Goal: Navigation & Orientation: Find specific page/section

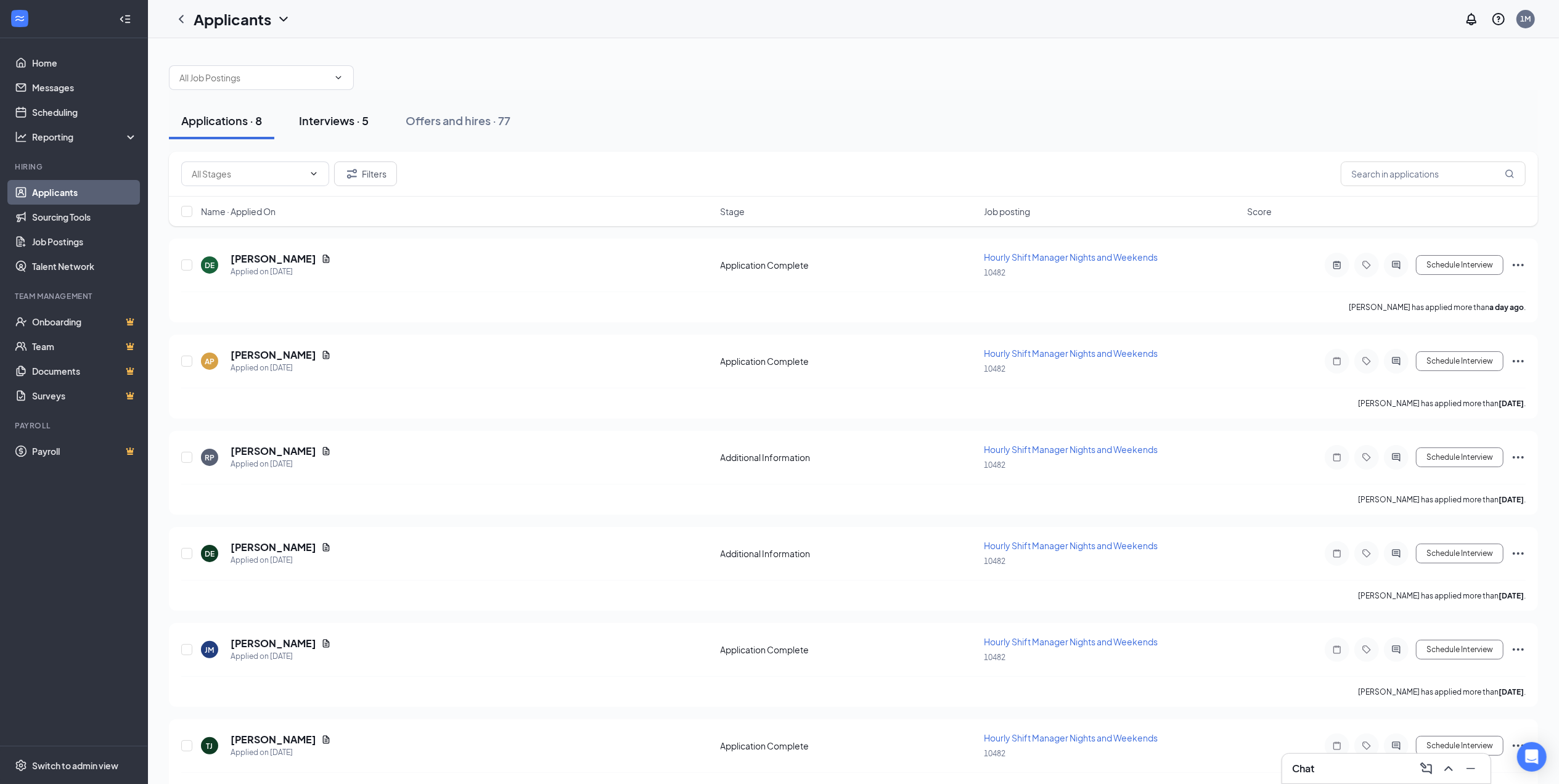
click at [334, 128] on div "Interviews · 5" at bounding box center [334, 120] width 70 height 15
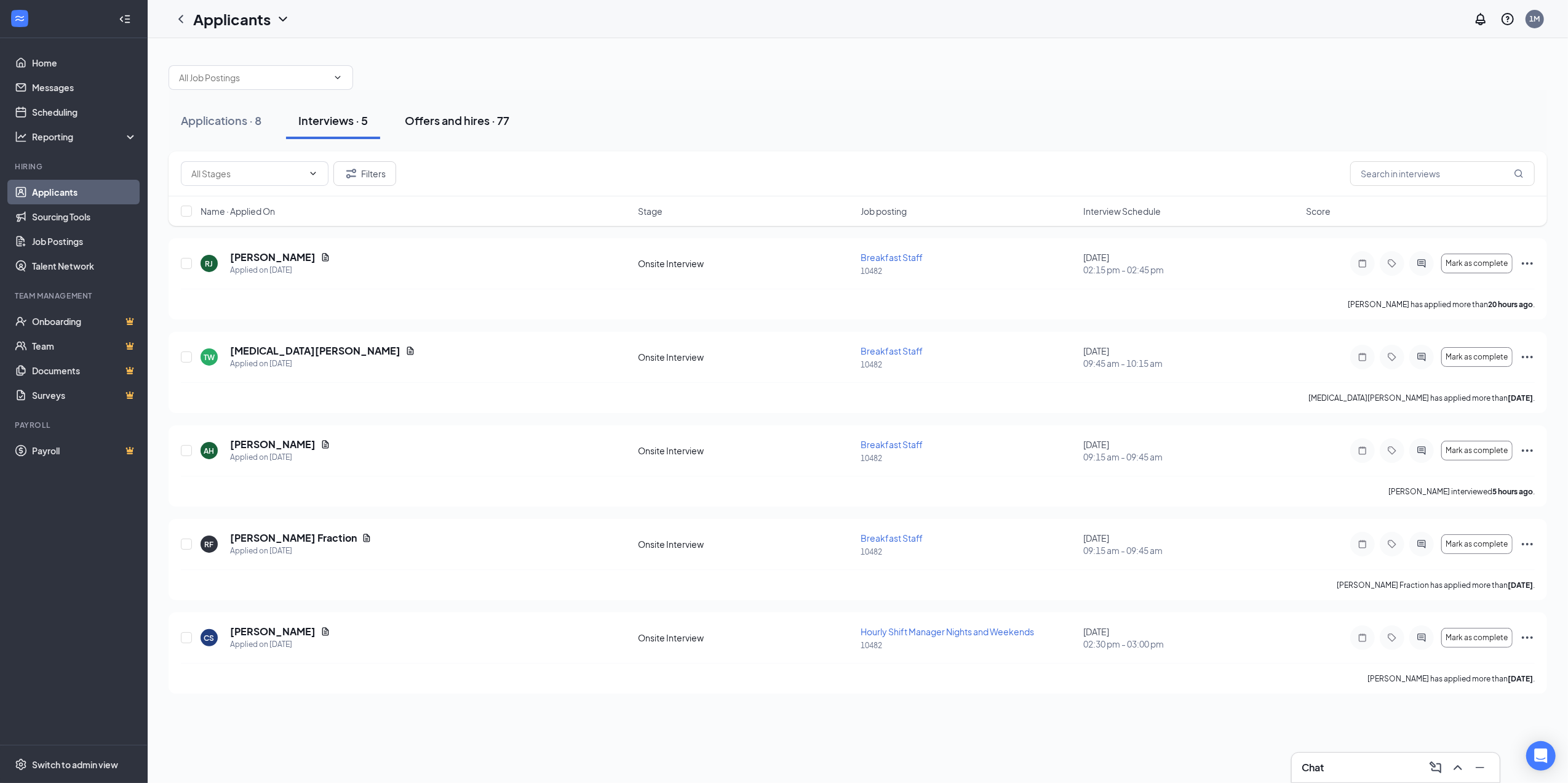
click at [431, 131] on button "Offers and hires · 77" at bounding box center [457, 121] width 129 height 37
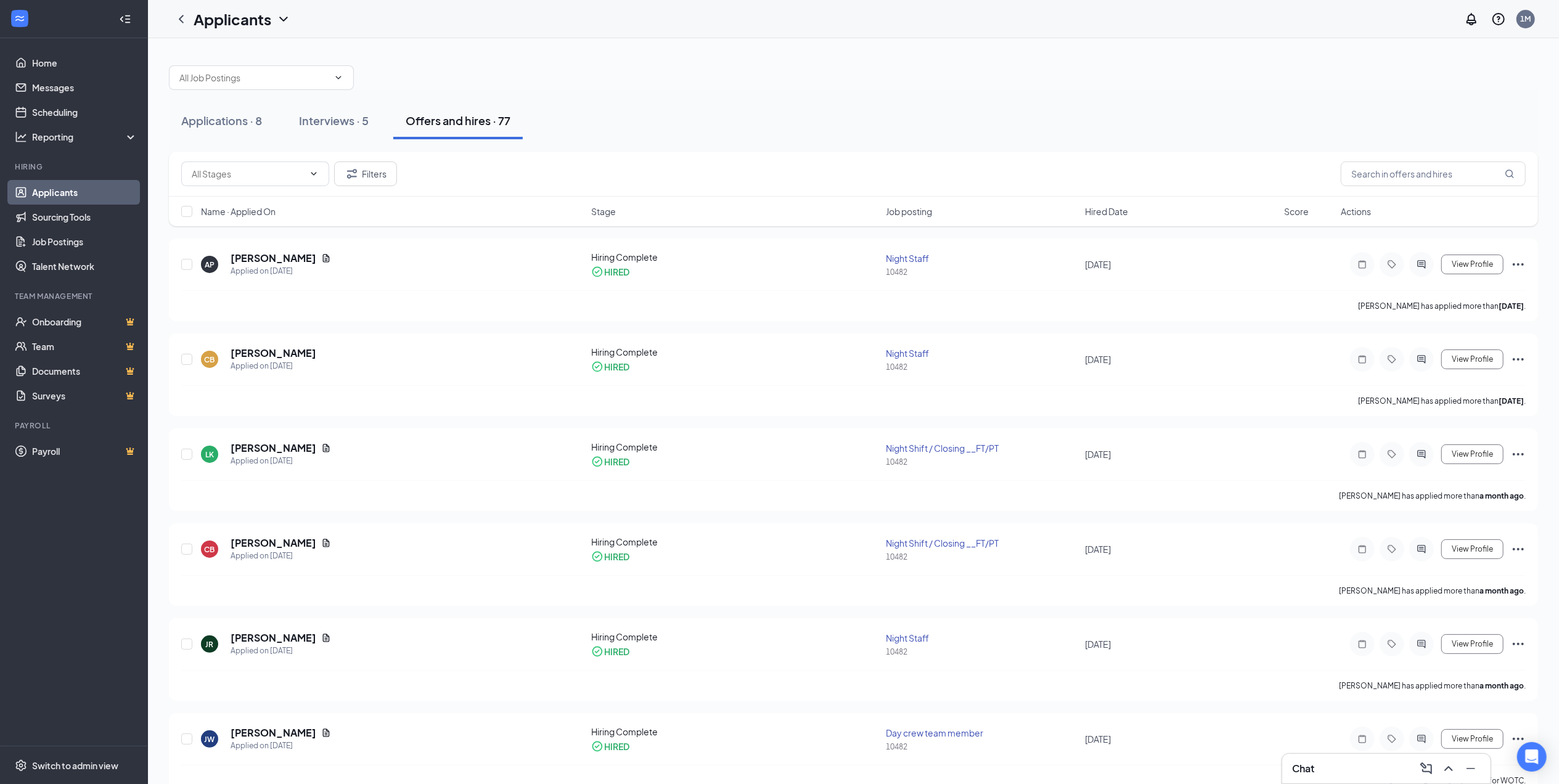
click at [225, 102] on div "Applications · 8 Interviews · 5 Offers and hires · 77" at bounding box center [853, 121] width 1369 height 62
click at [225, 106] on button "Applications · 8" at bounding box center [221, 121] width 106 height 37
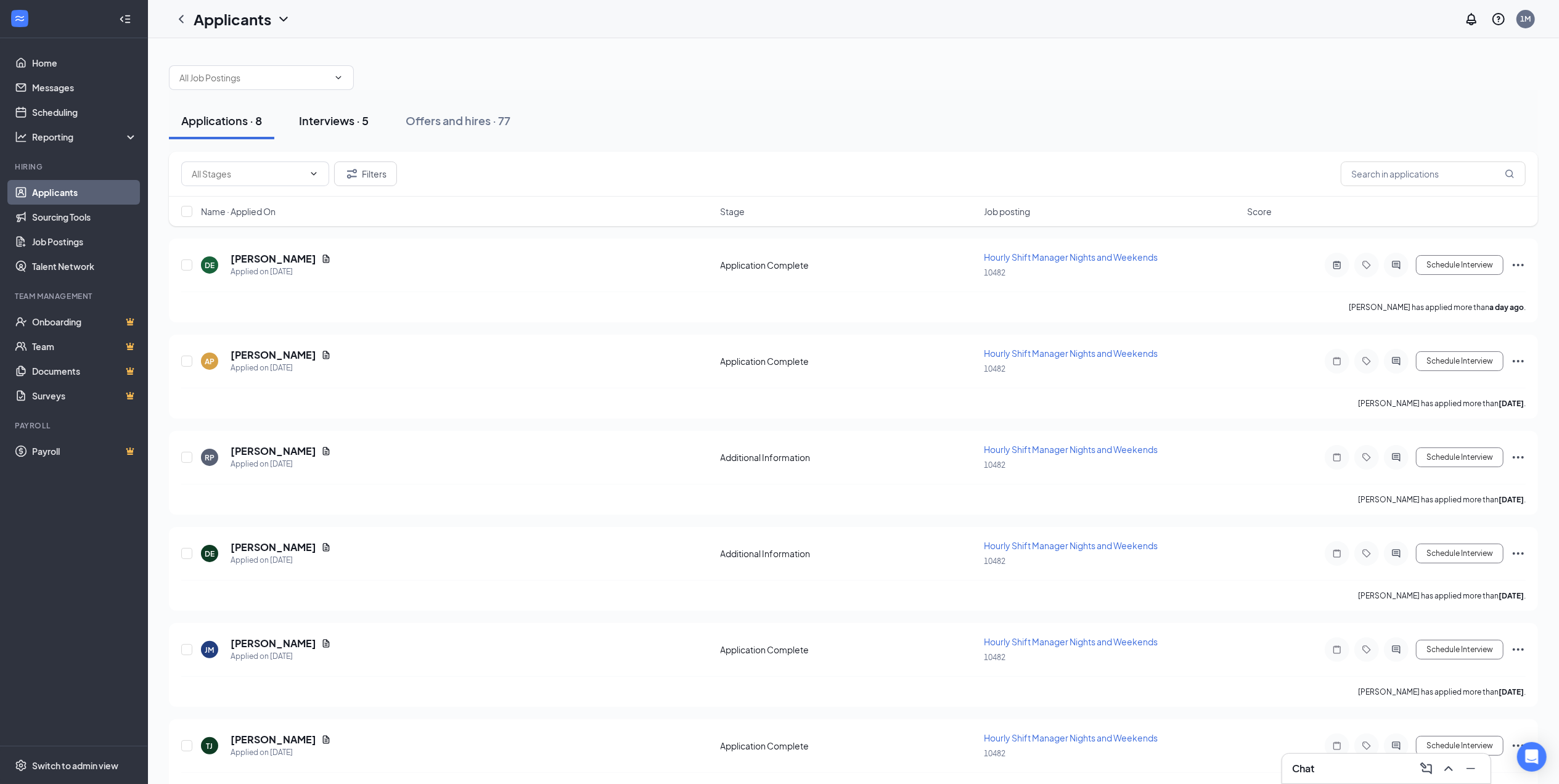
click at [329, 106] on button "Interviews · 5" at bounding box center [334, 121] width 95 height 37
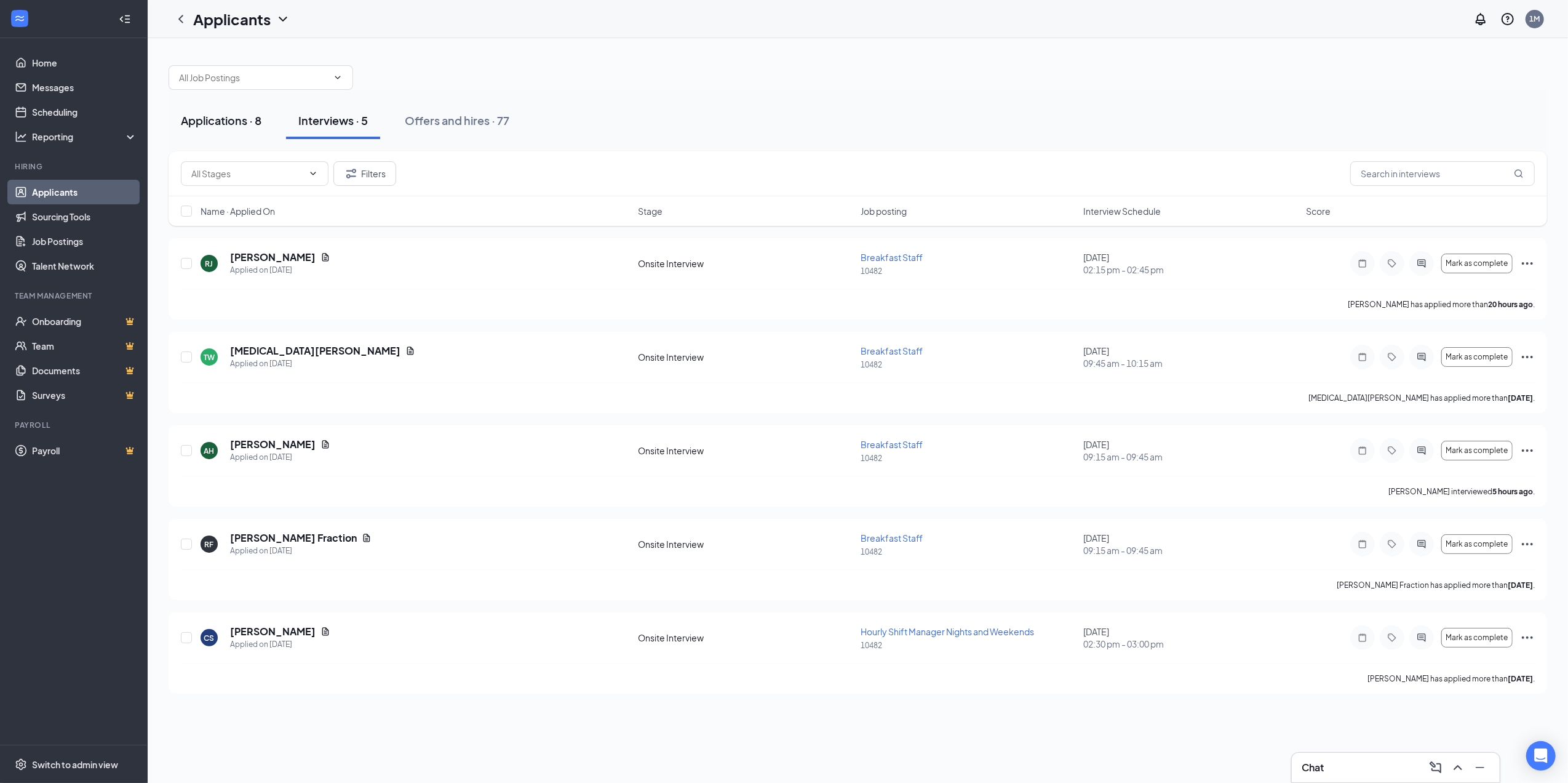
click at [205, 121] on div "Applications · 8" at bounding box center [221, 120] width 81 height 15
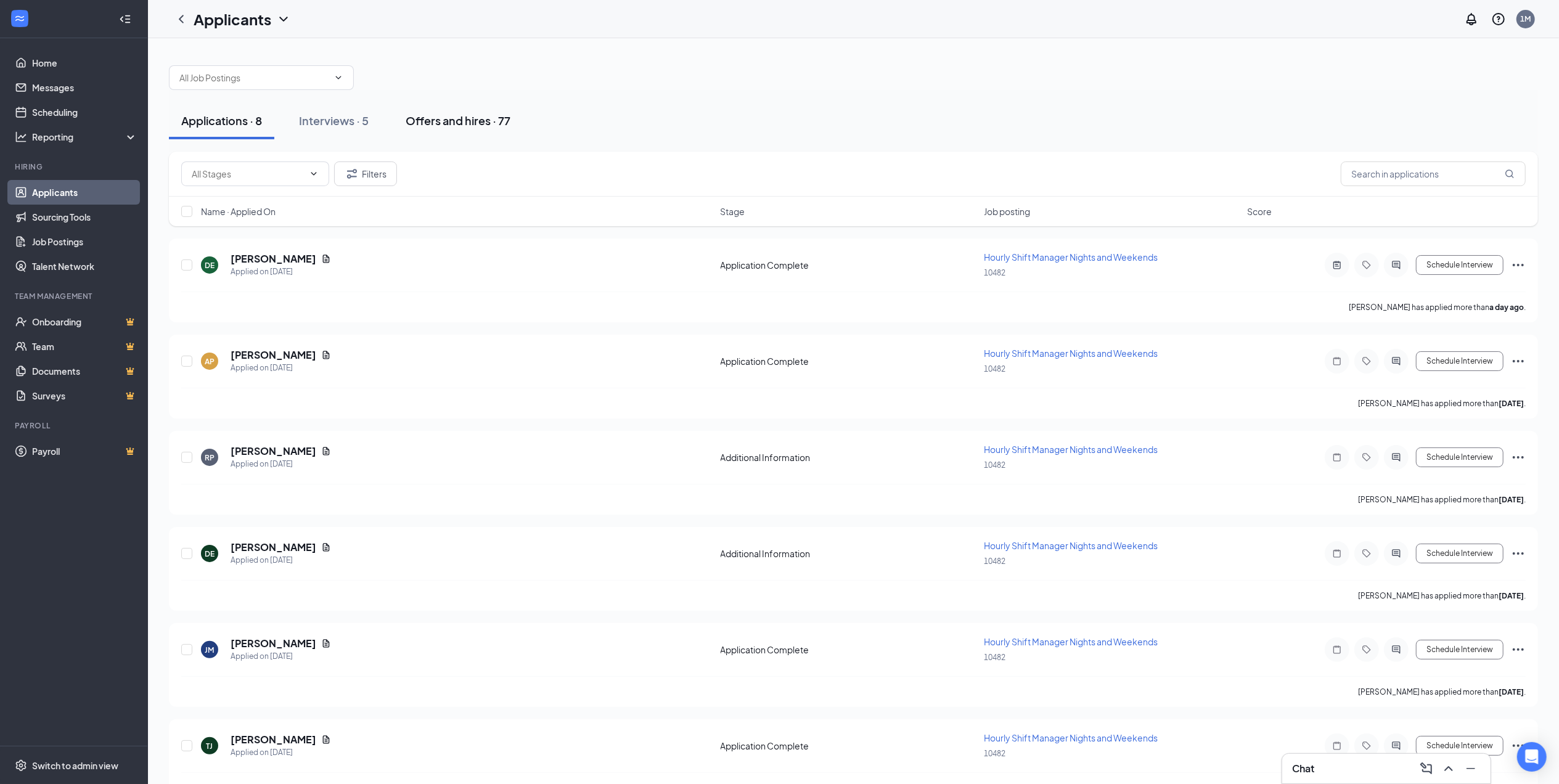
click at [432, 122] on div "Offers and hires · 77" at bounding box center [458, 120] width 105 height 15
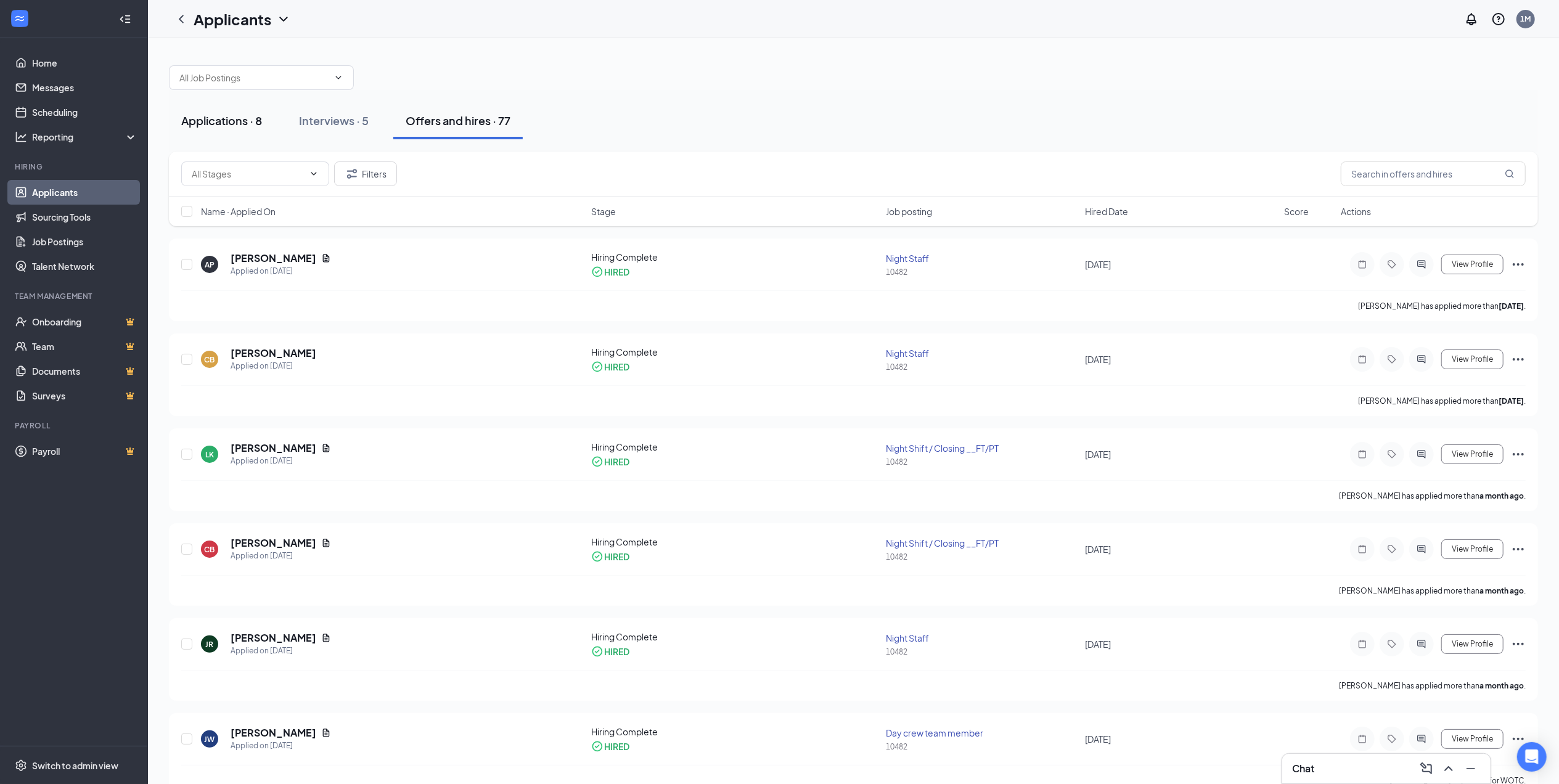
click at [219, 113] on div "Applications · 8" at bounding box center [221, 120] width 81 height 15
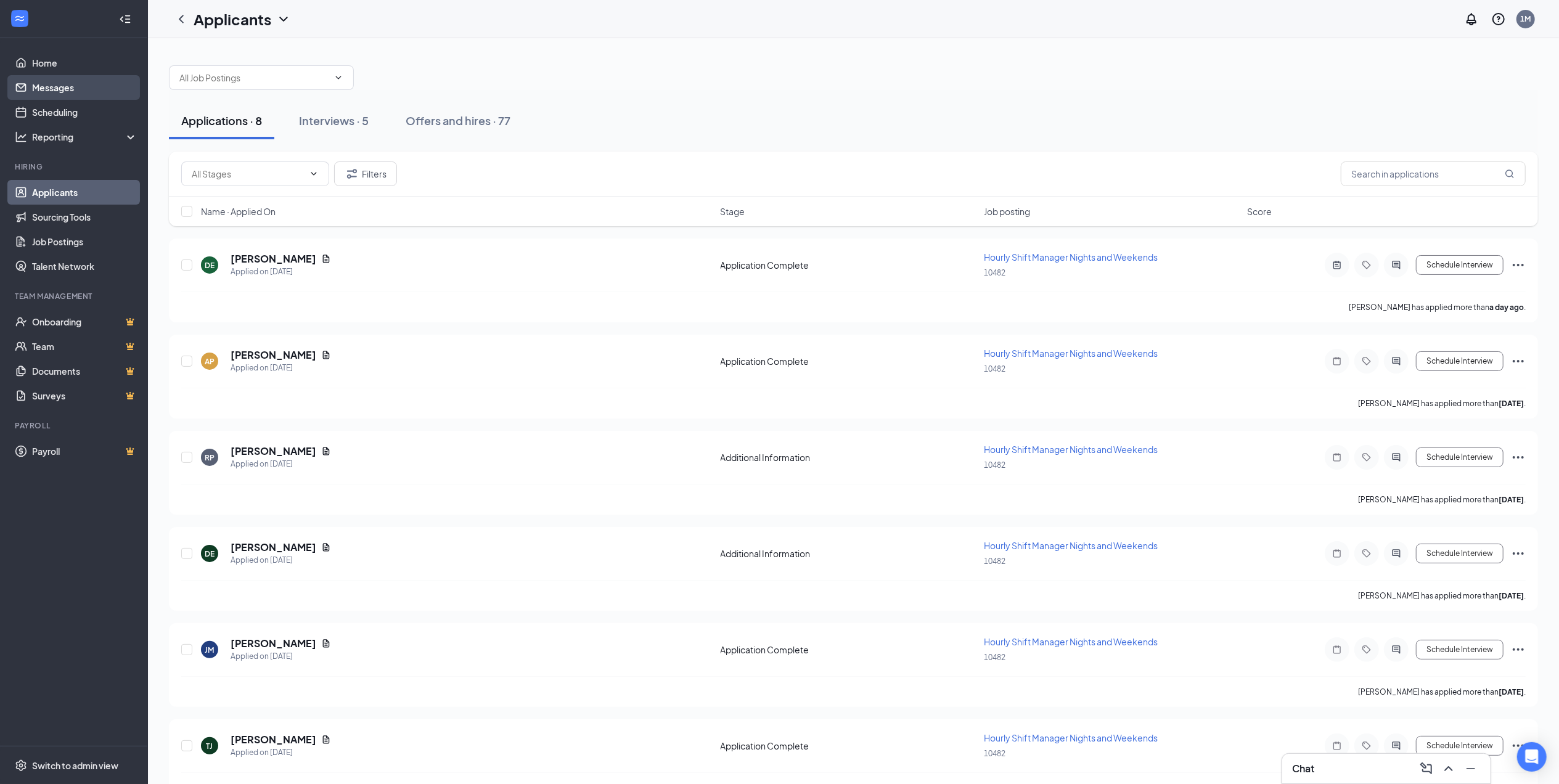
click at [96, 94] on link "Messages" at bounding box center [85, 88] width 106 height 25
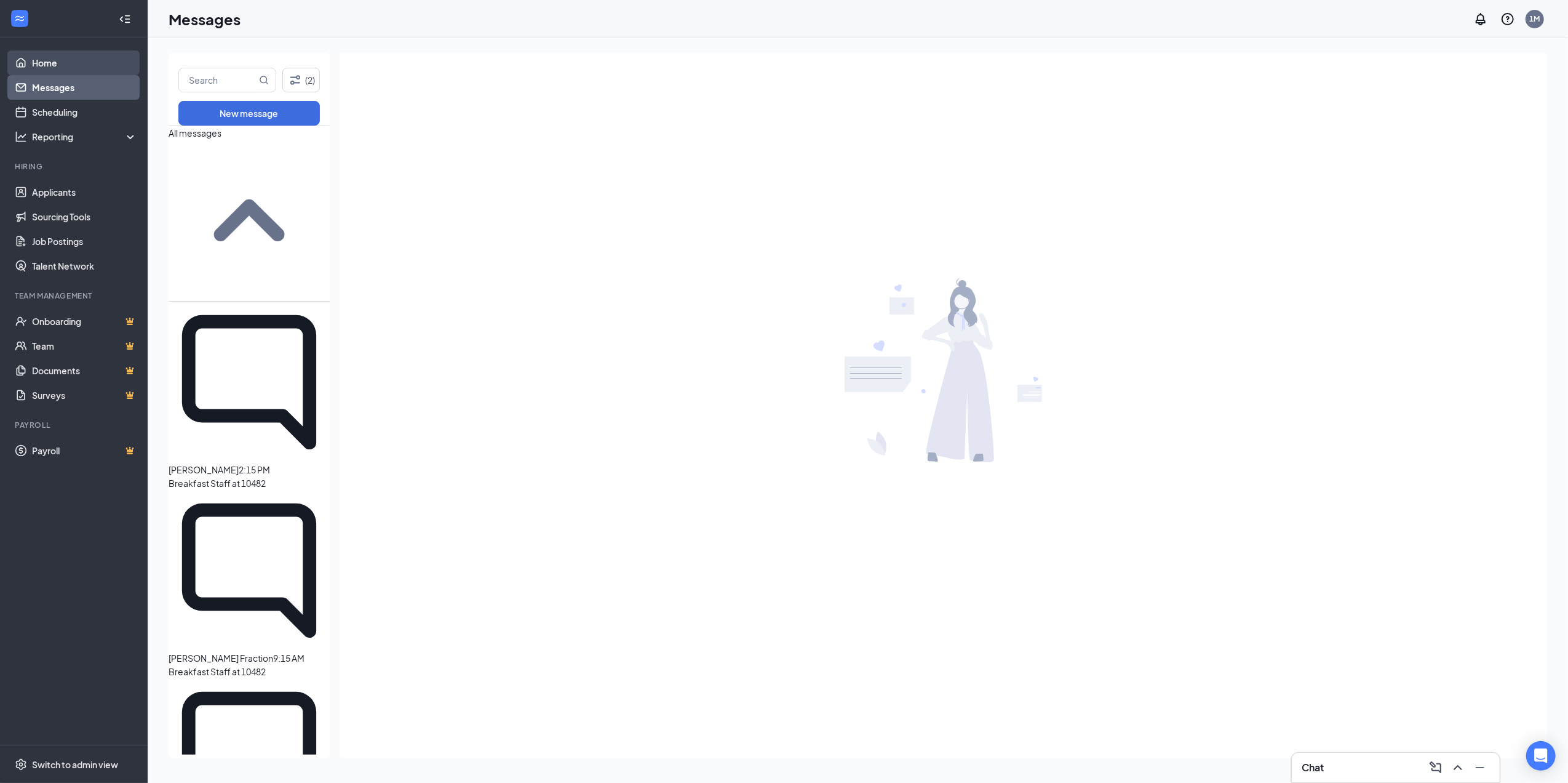
click at [80, 67] on link "Home" at bounding box center [84, 63] width 105 height 25
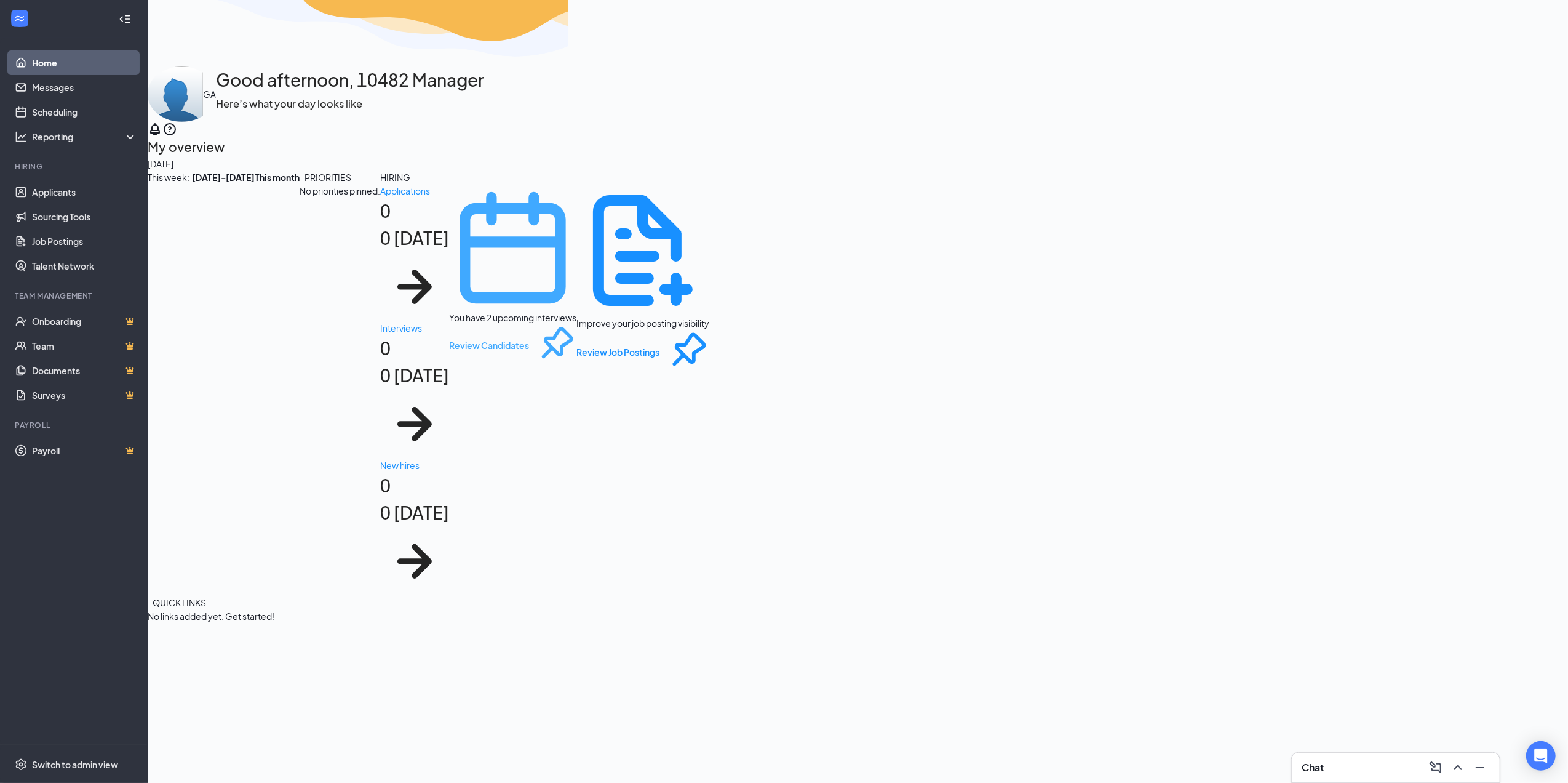
click at [449, 324] on div "You have 2 upcoming interviews" at bounding box center [513, 318] width 128 height 12
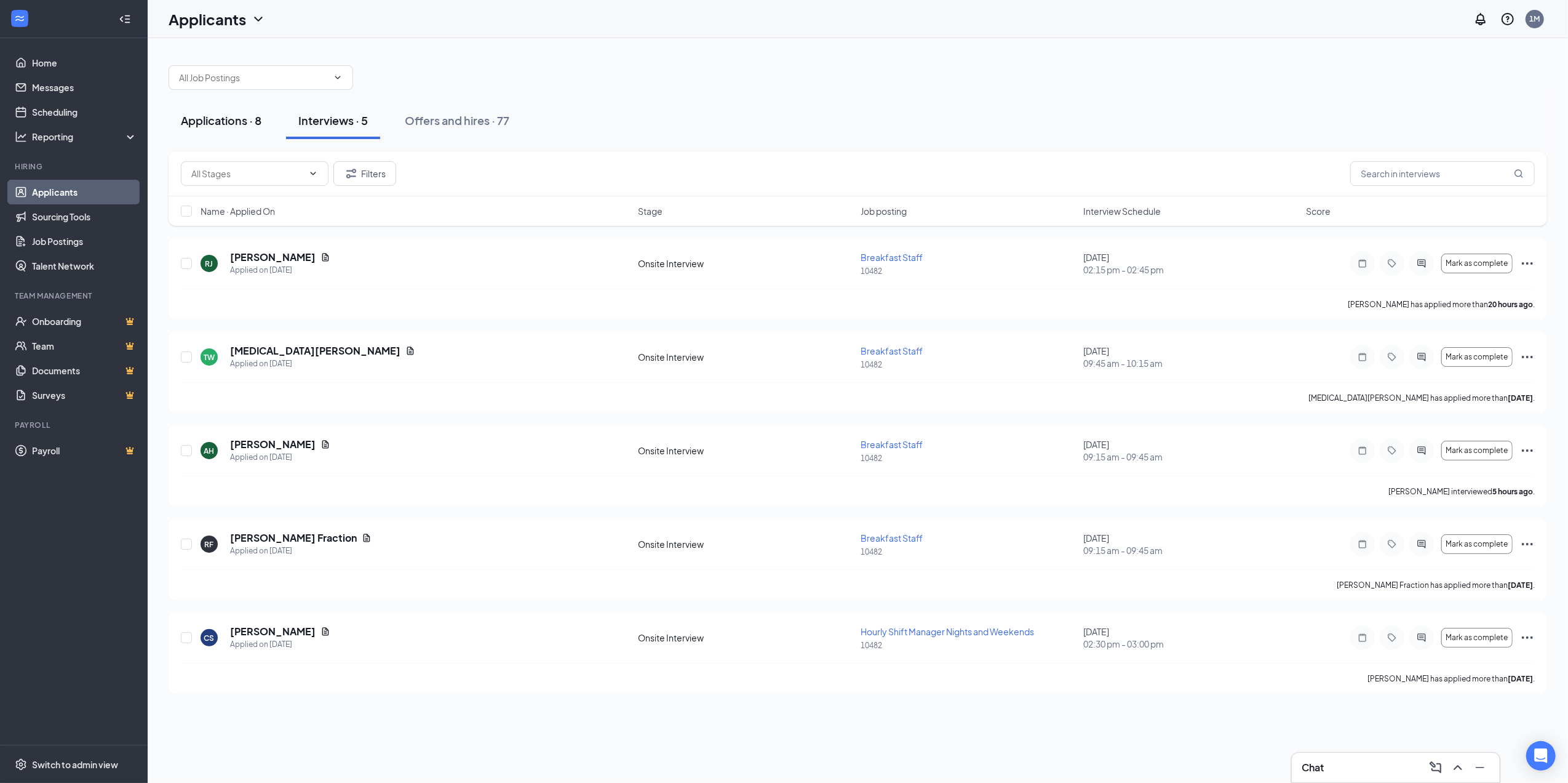
click at [224, 127] on div "Applications · 8" at bounding box center [221, 120] width 81 height 15
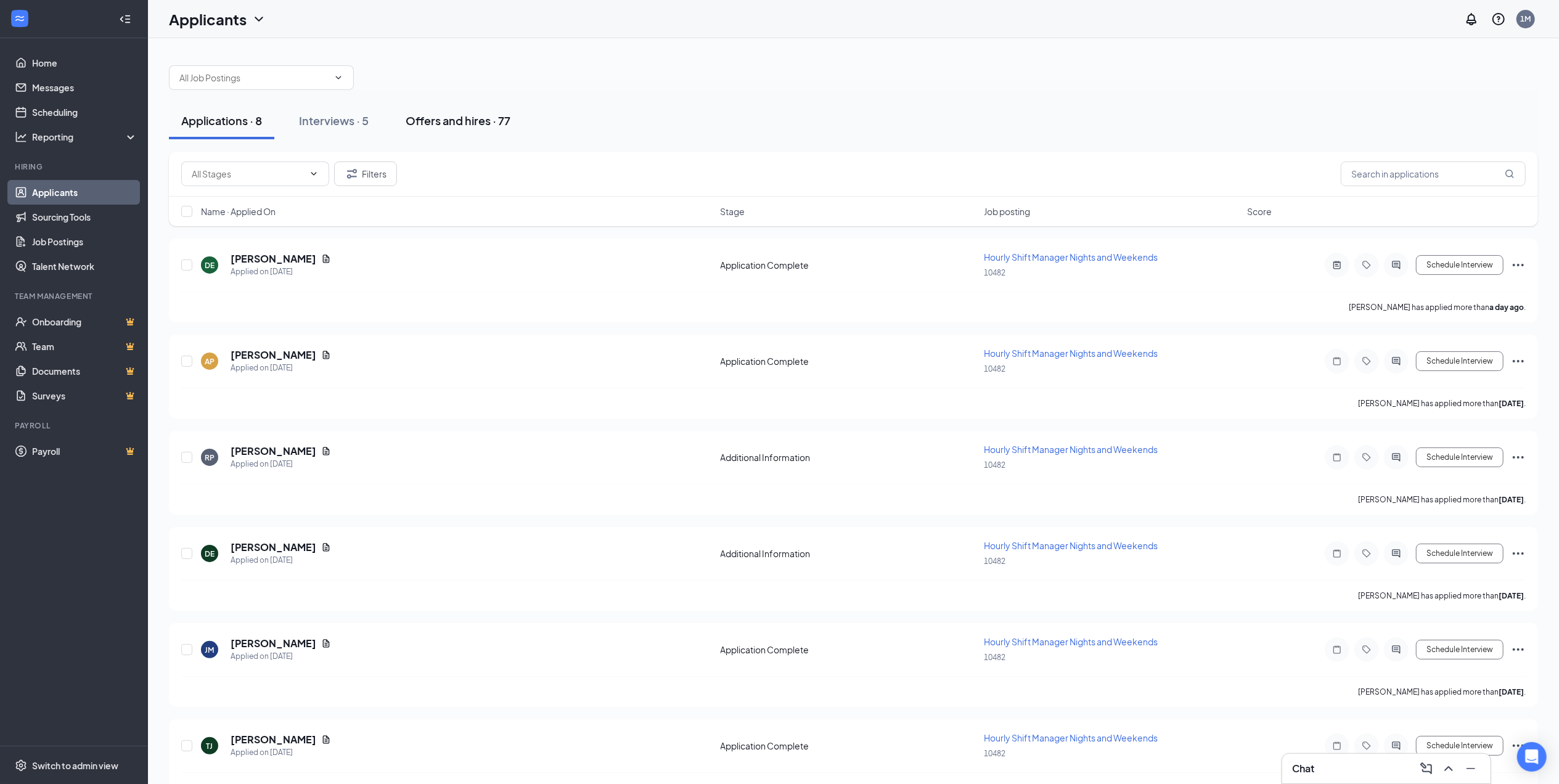
click at [484, 121] on div "Offers and hires · 77" at bounding box center [458, 120] width 105 height 15
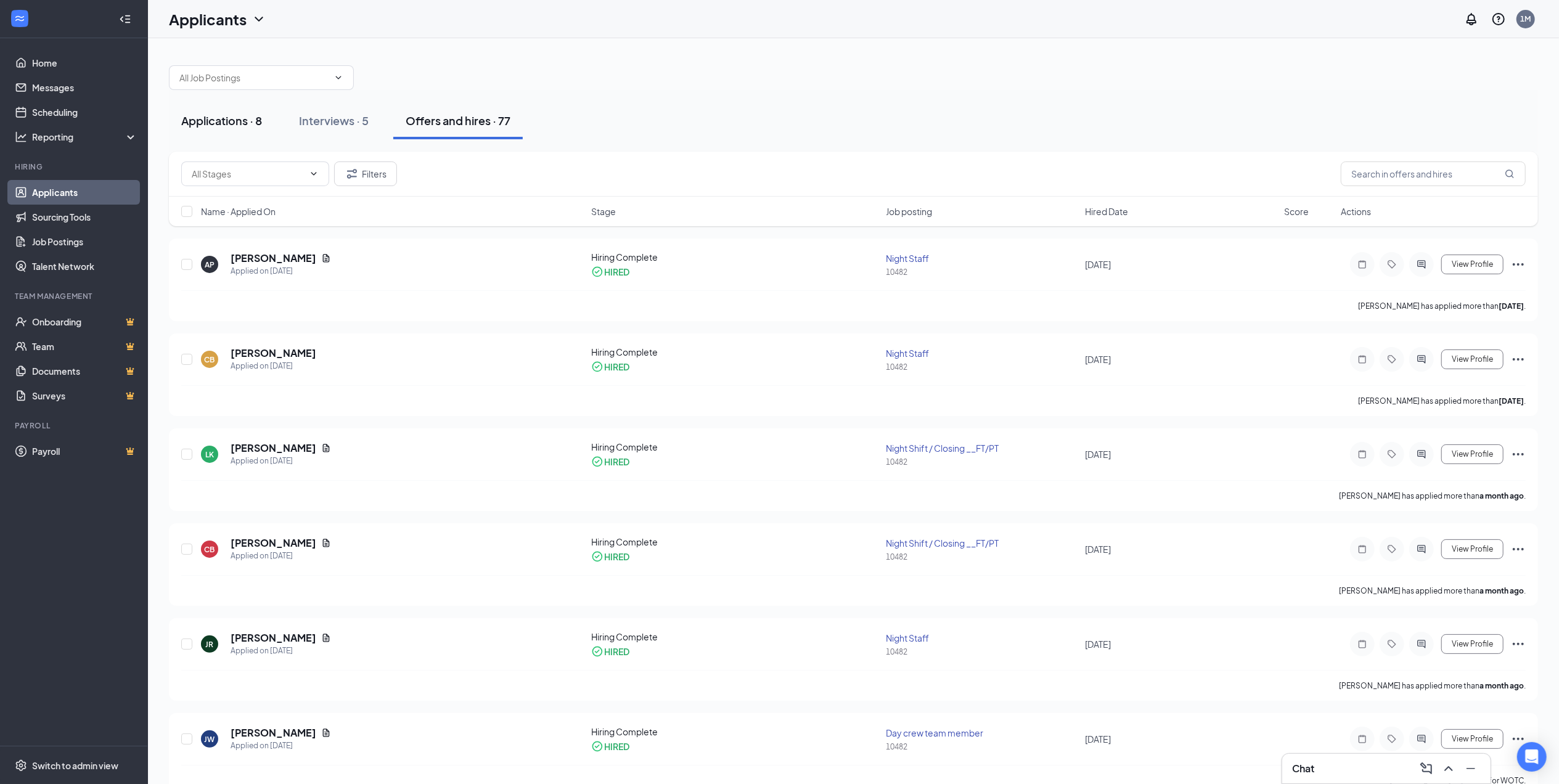
click at [228, 117] on div "Applications · 8" at bounding box center [221, 120] width 81 height 15
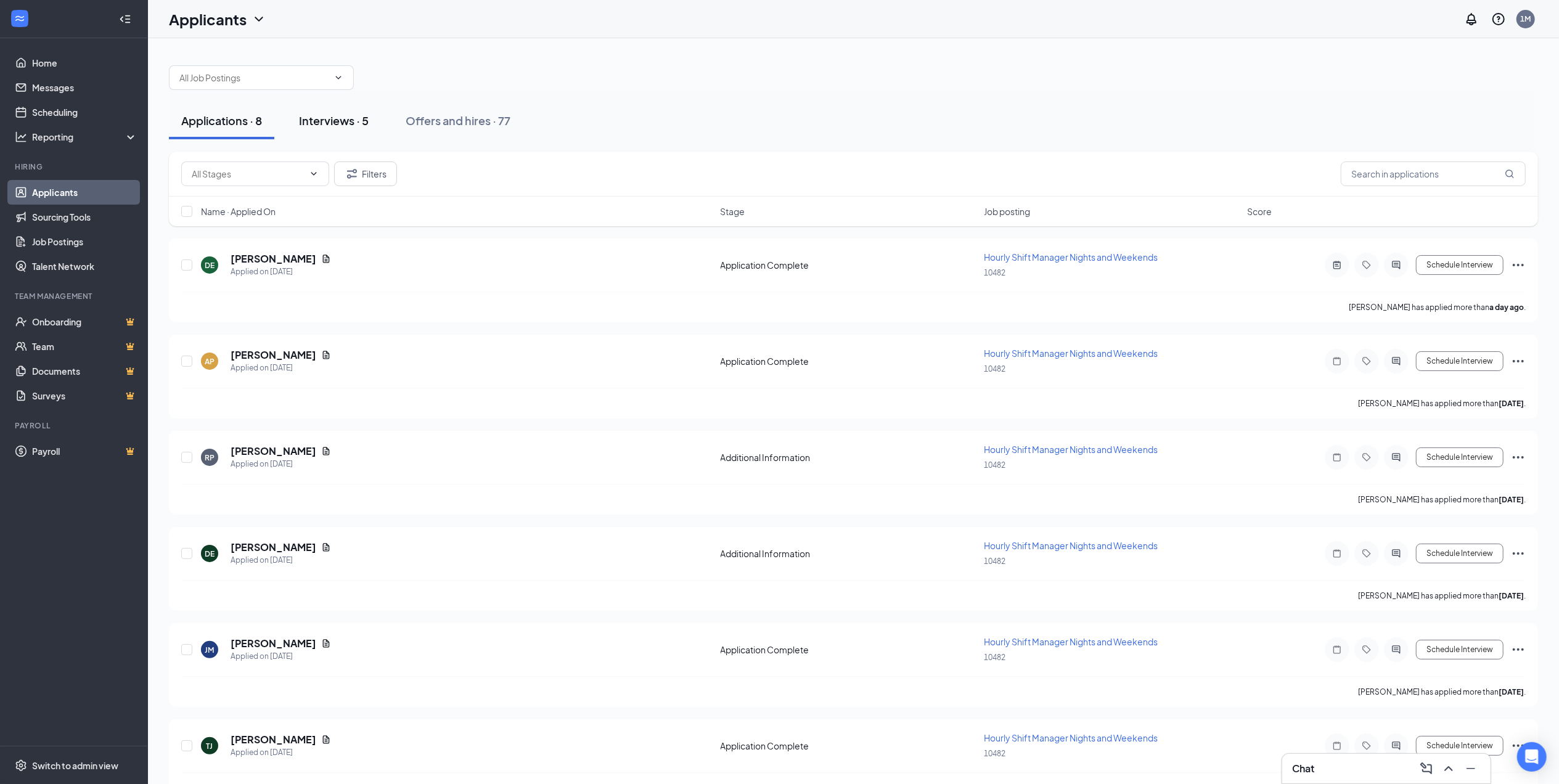
click at [323, 111] on button "Interviews · 5" at bounding box center [334, 121] width 95 height 37
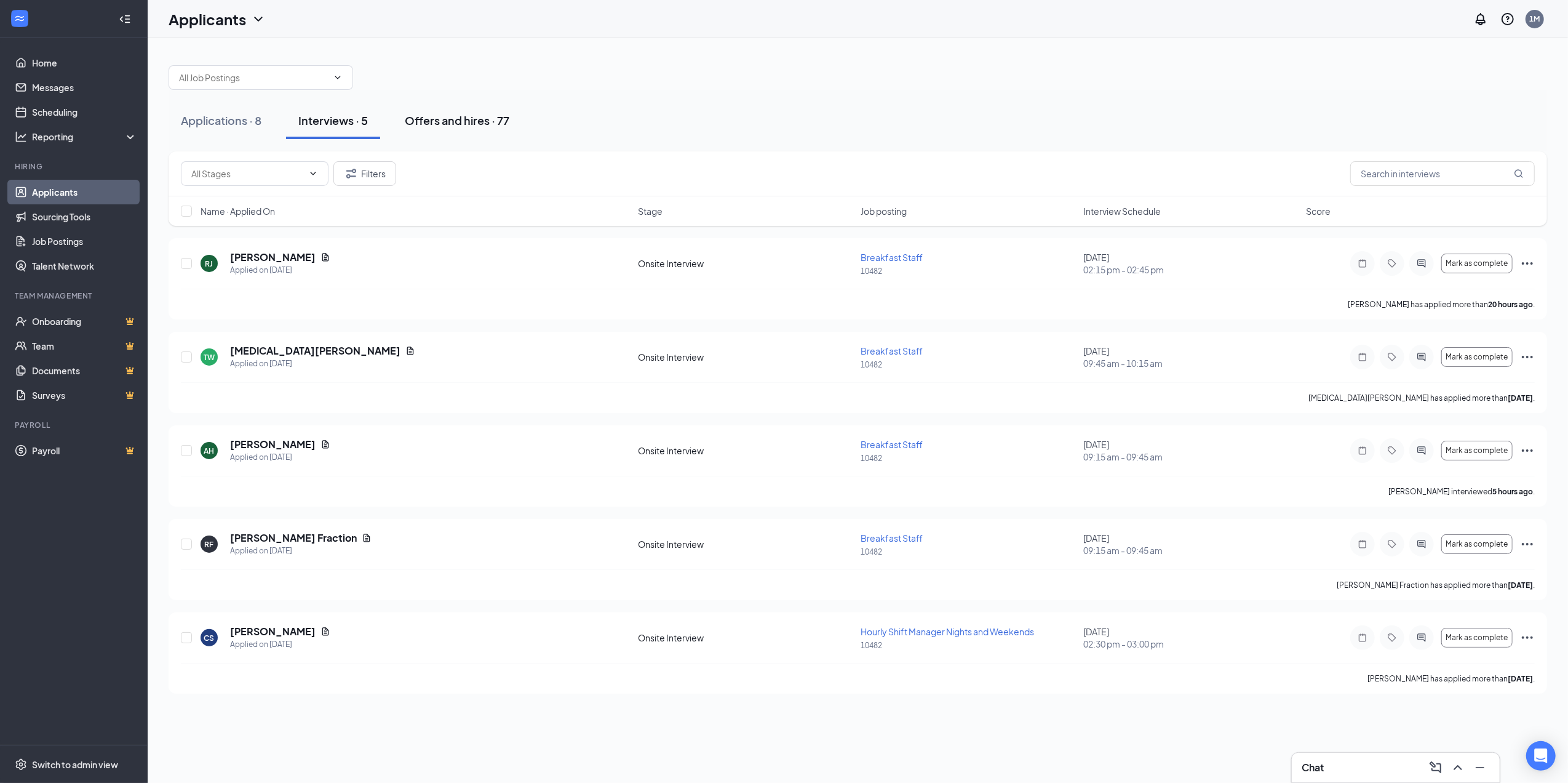
click at [444, 125] on div "Offers and hires · 77" at bounding box center [457, 120] width 105 height 15
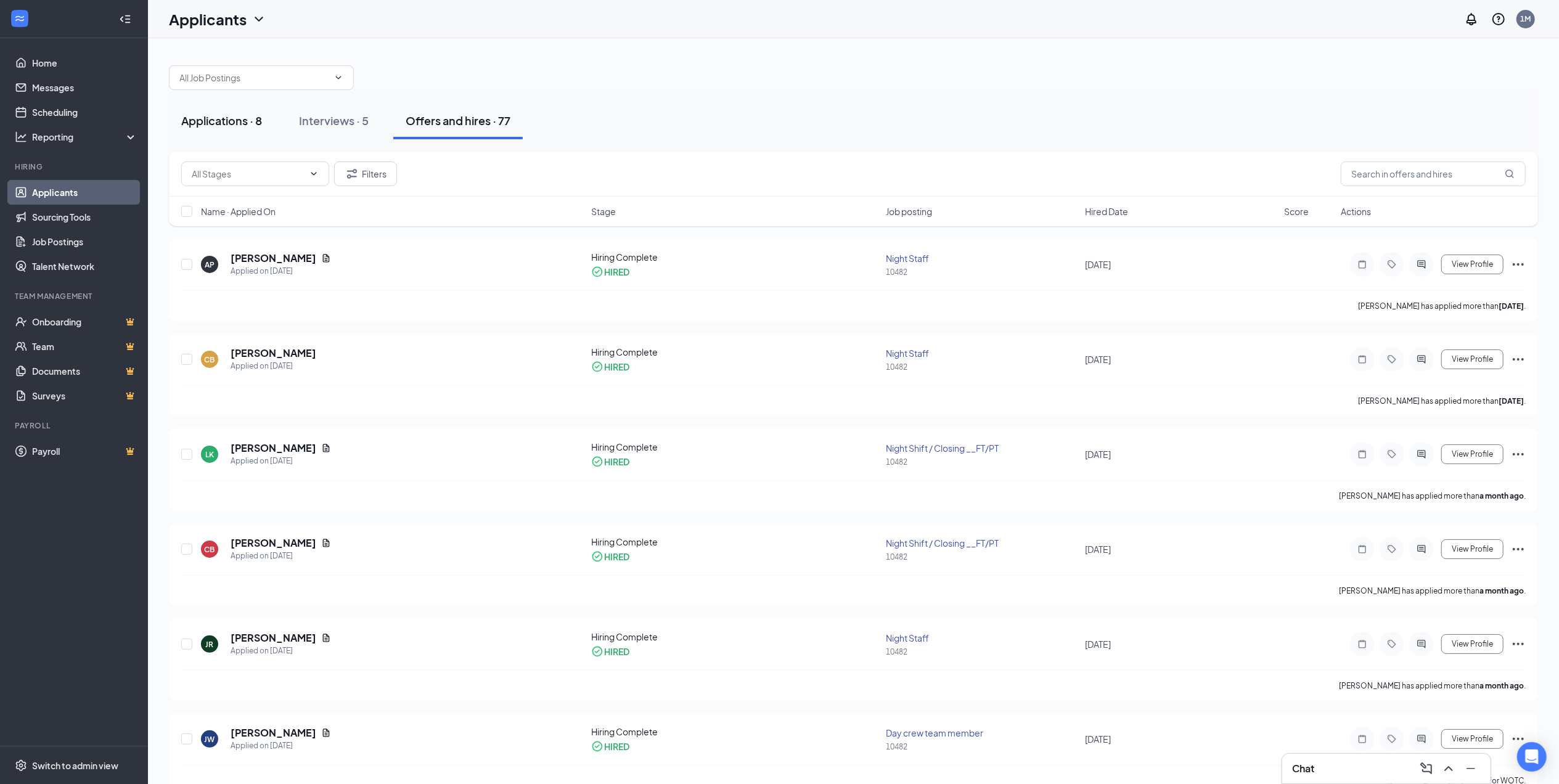
click at [228, 121] on div "Applications · 8" at bounding box center [221, 120] width 81 height 15
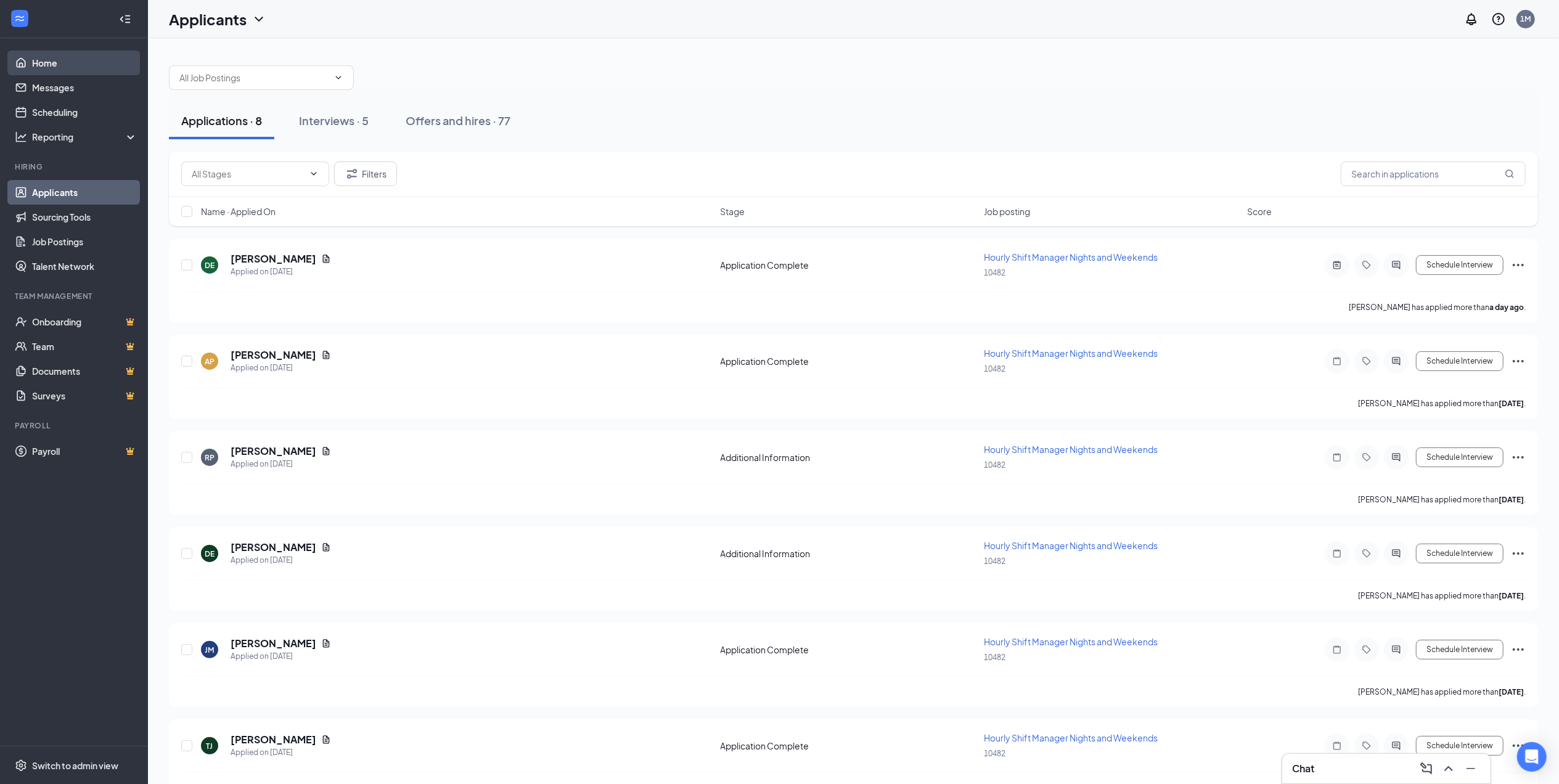
click at [88, 63] on link "Home" at bounding box center [85, 63] width 106 height 25
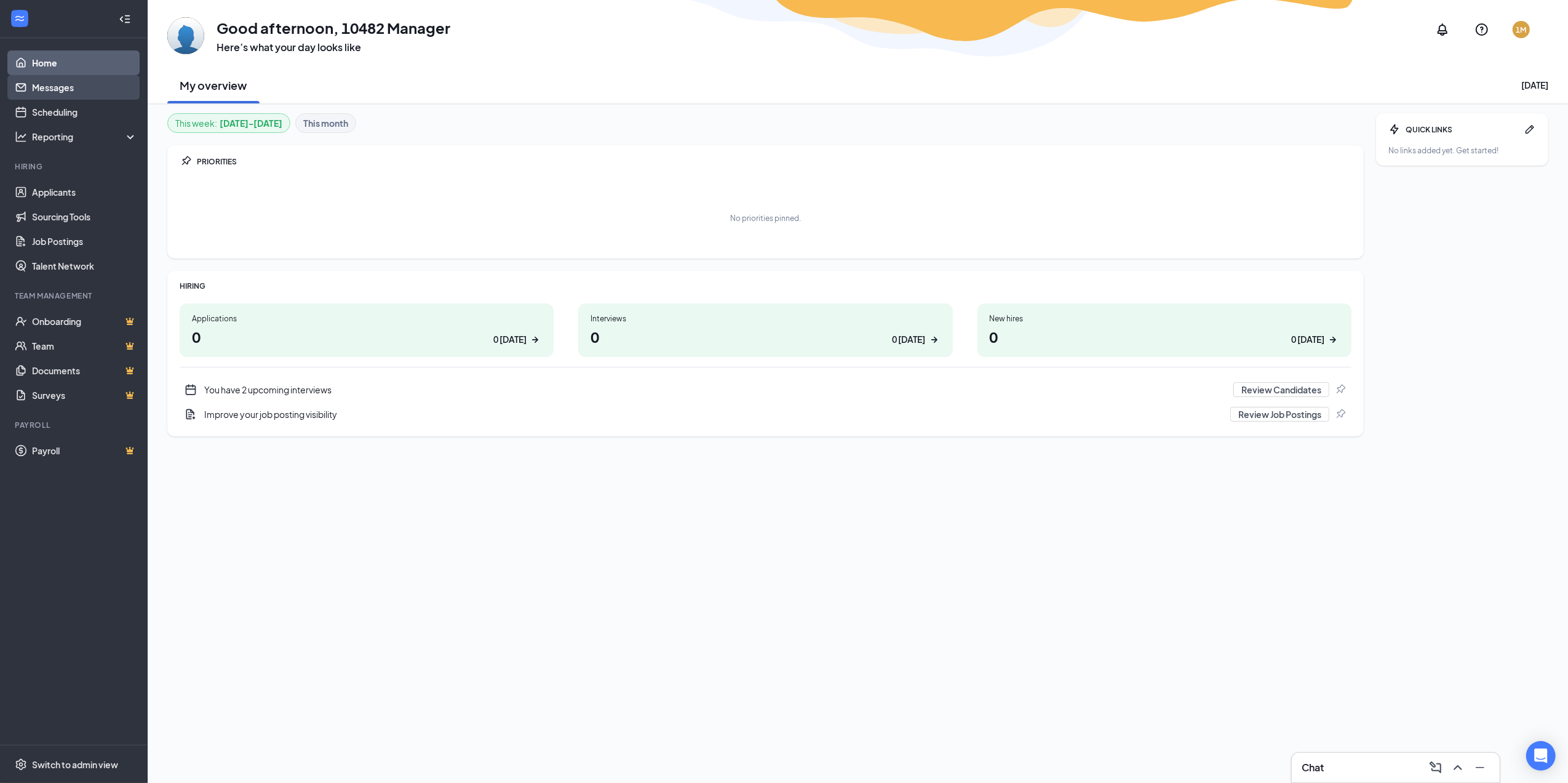
click at [102, 83] on link "Messages" at bounding box center [84, 88] width 105 height 25
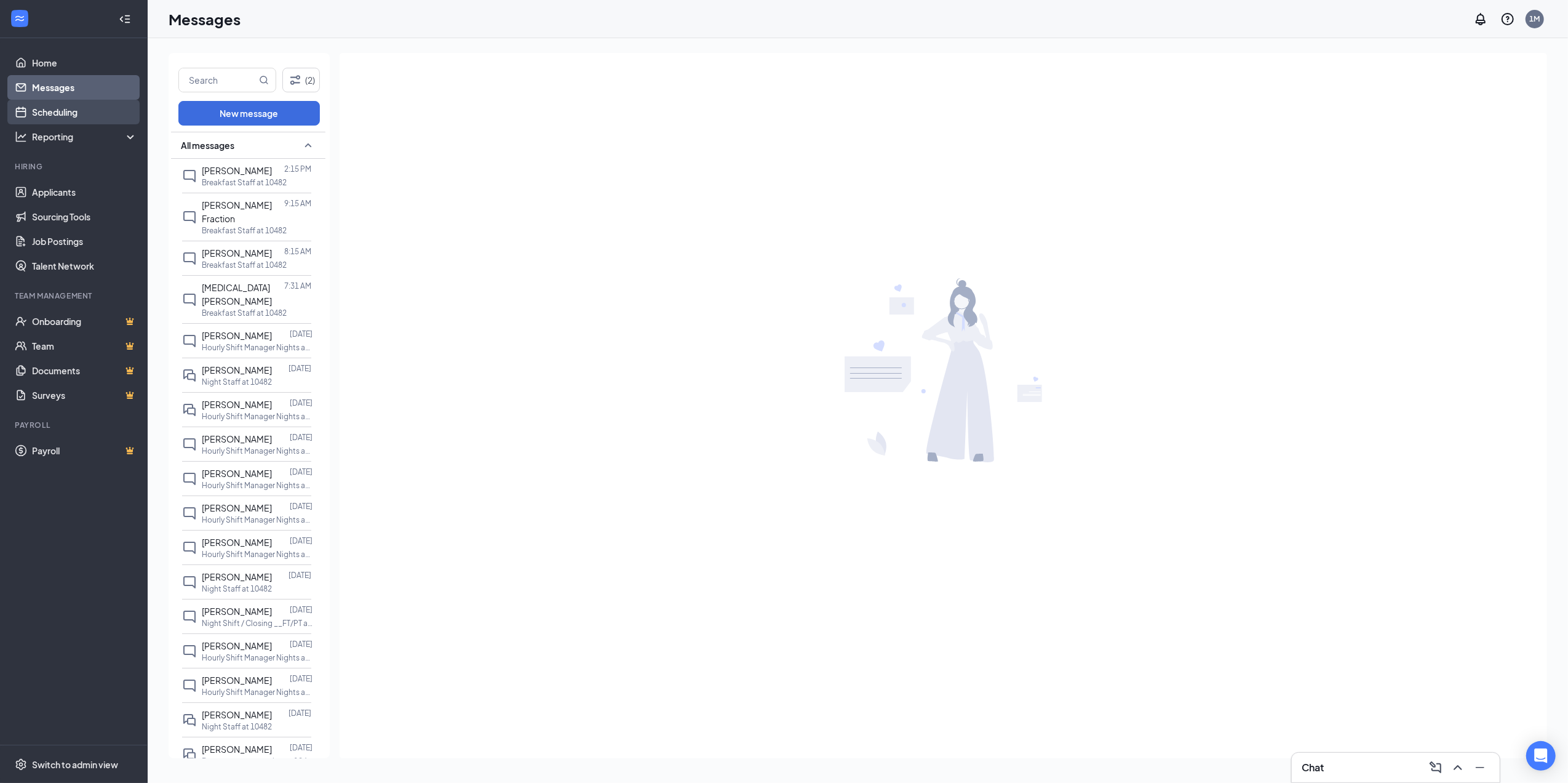
click at [94, 112] on link "Scheduling" at bounding box center [84, 112] width 105 height 25
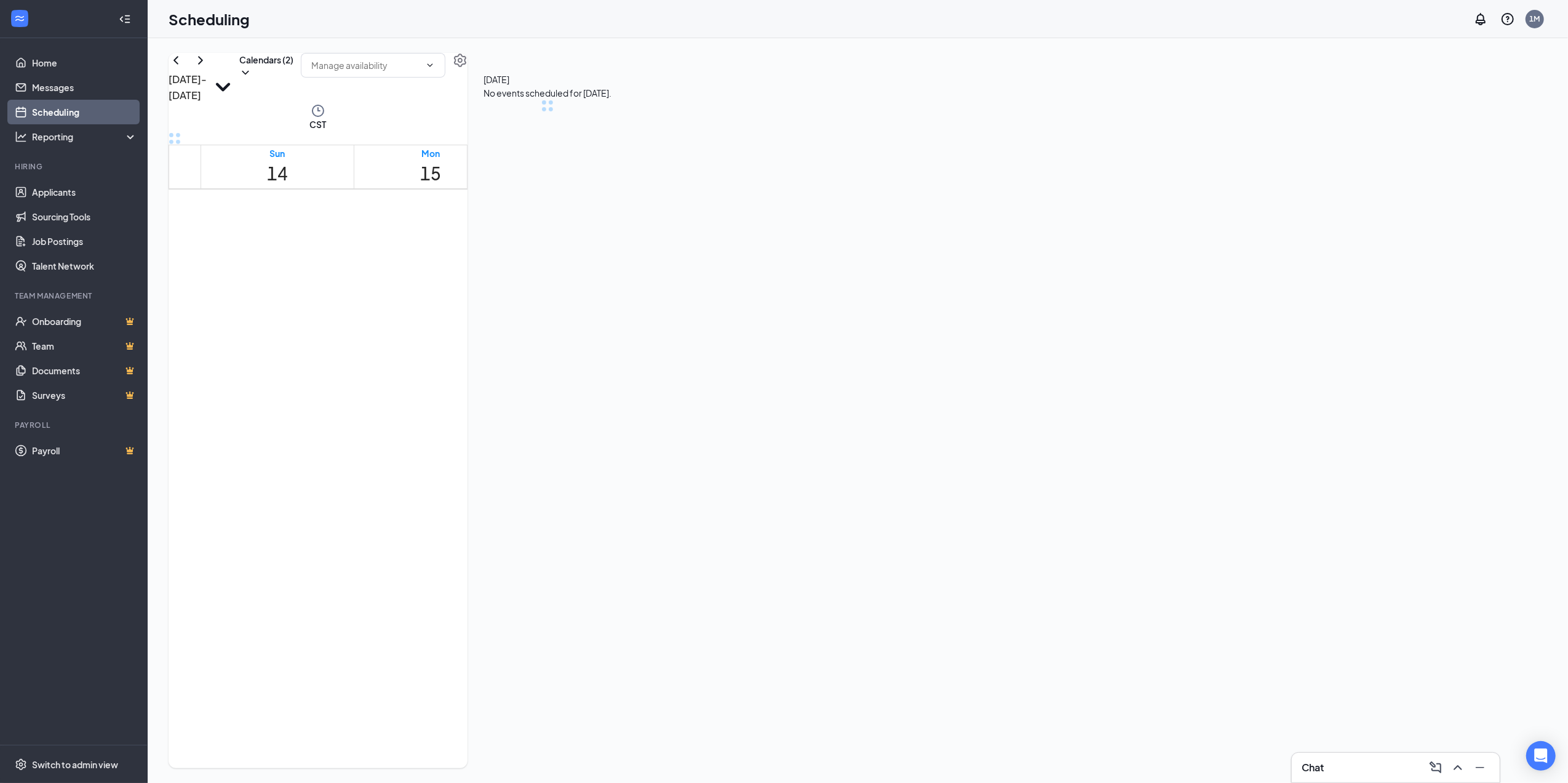
scroll to position [604, 0]
click at [62, 184] on link "Applicants" at bounding box center [84, 192] width 105 height 25
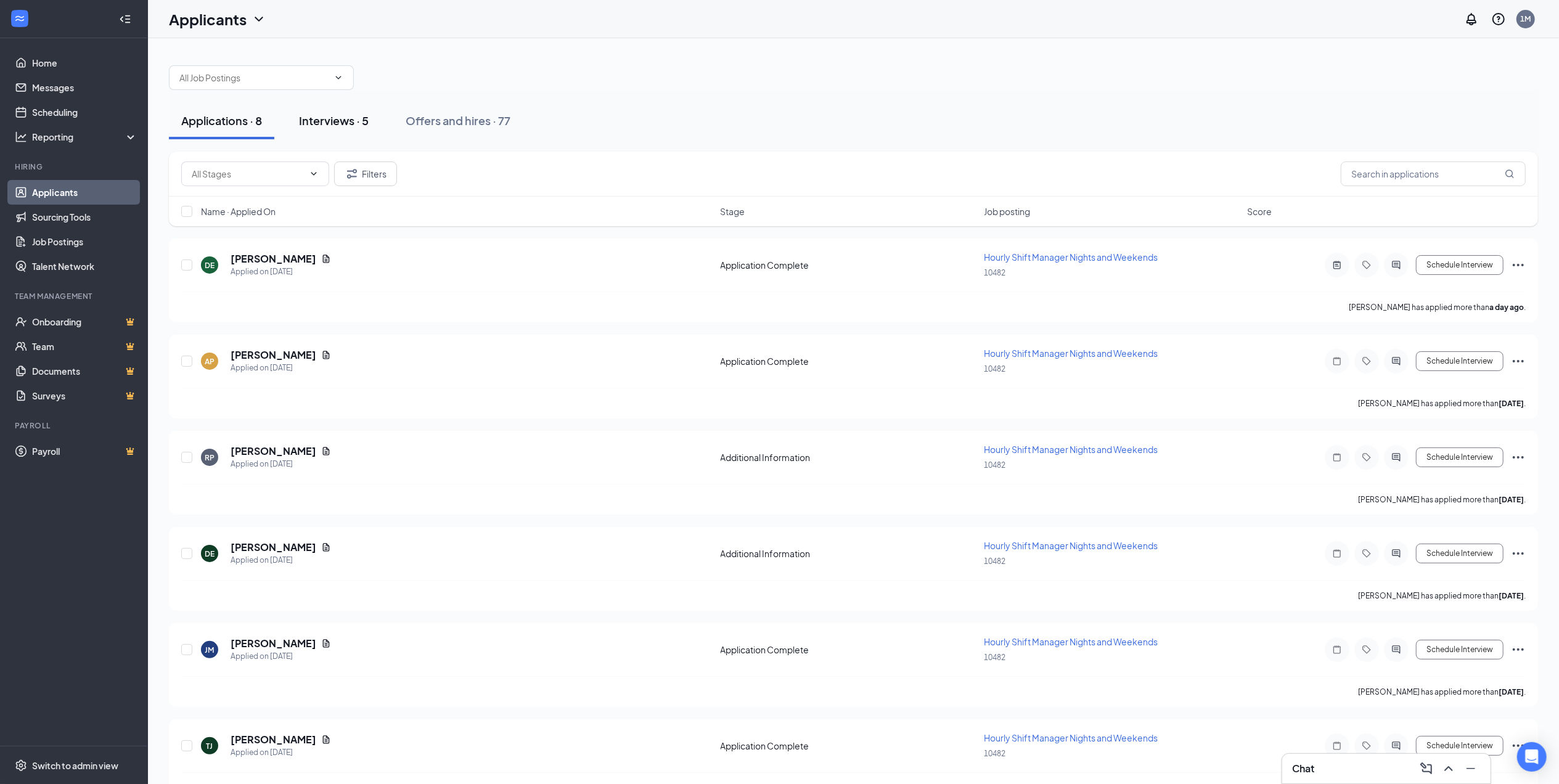
click at [355, 126] on div "Interviews · 5" at bounding box center [334, 120] width 70 height 15
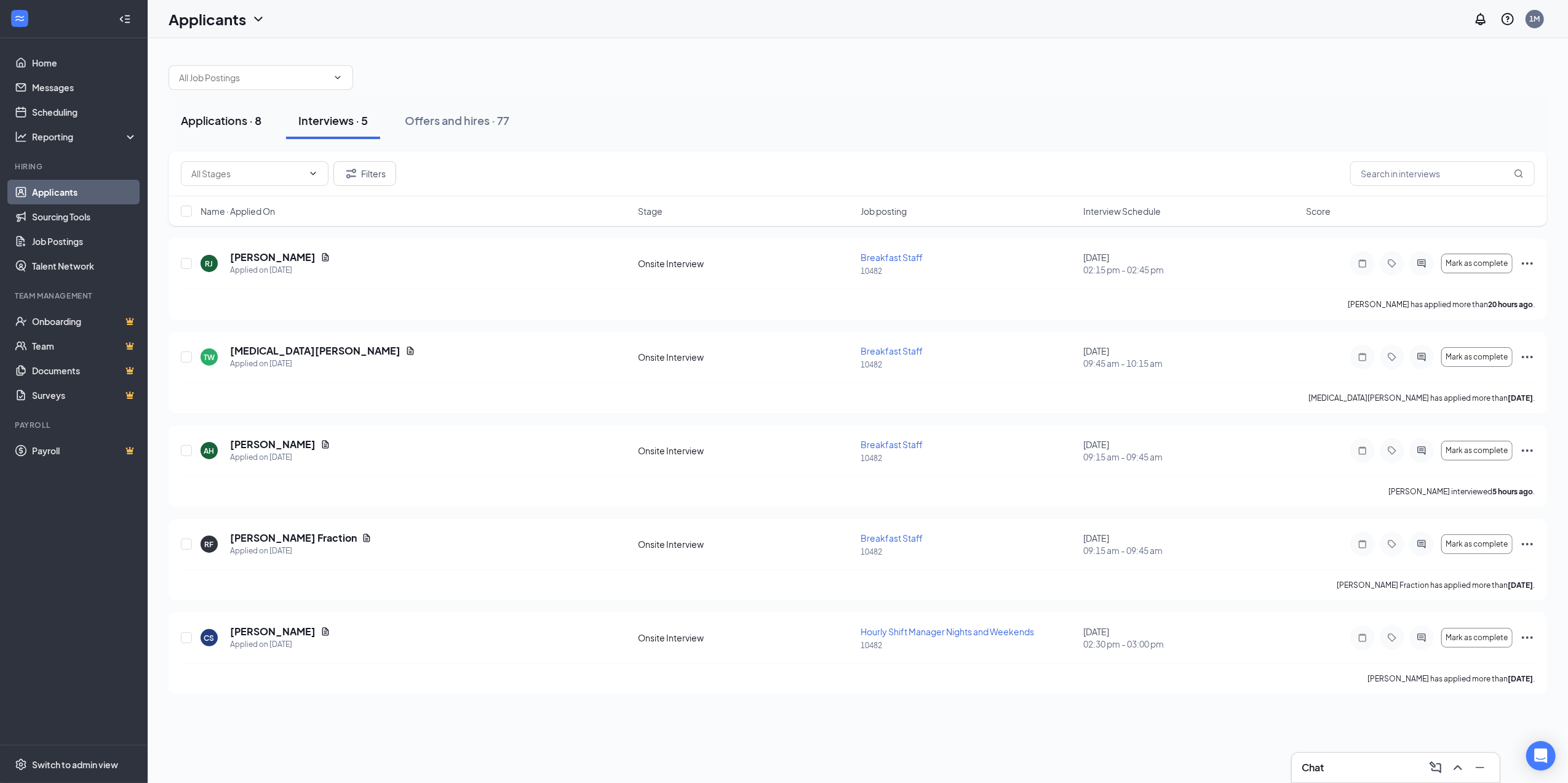
click at [200, 117] on div "Applications · 8" at bounding box center [221, 120] width 81 height 15
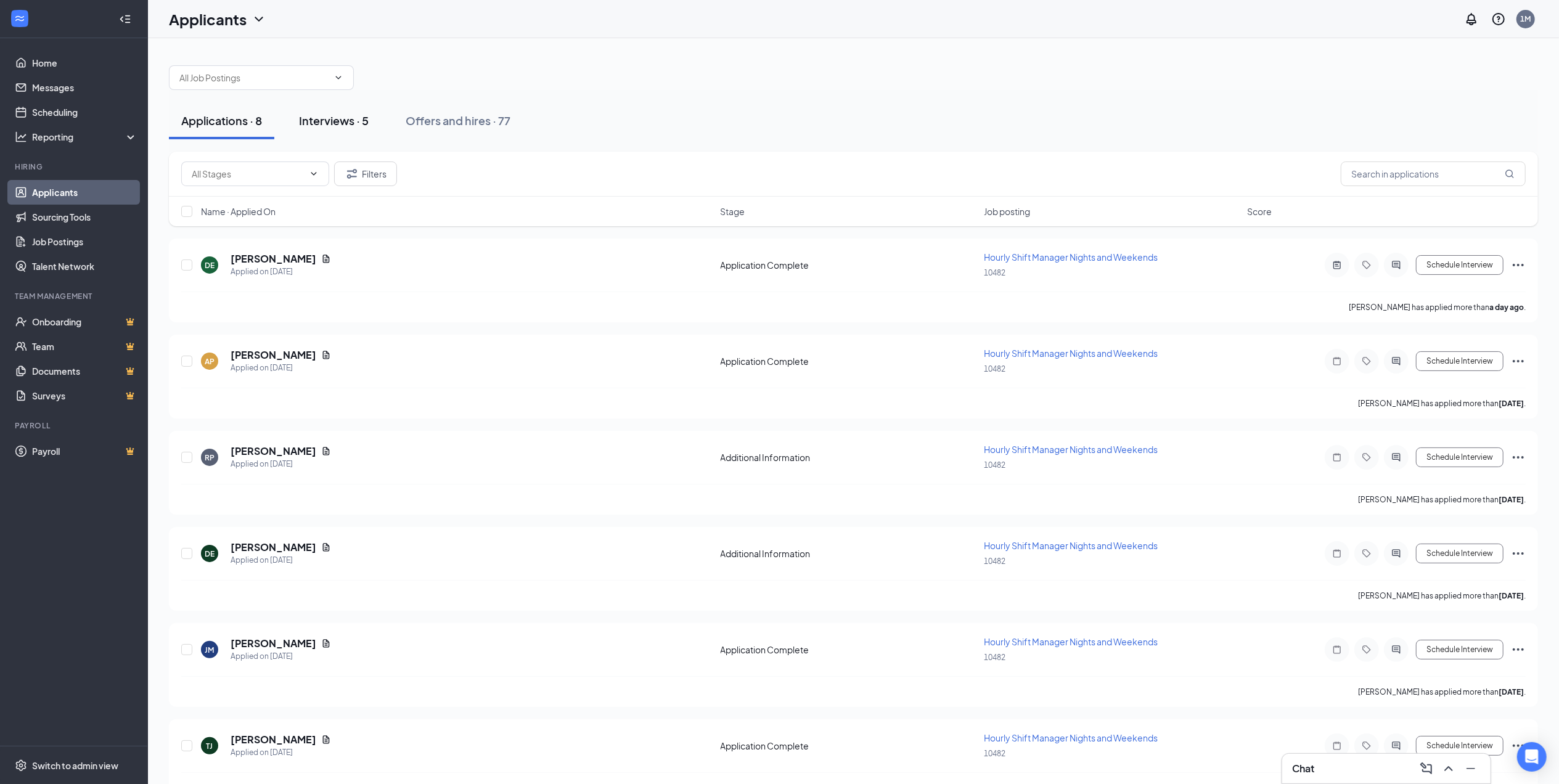
click at [300, 114] on div "Interviews · 5" at bounding box center [334, 120] width 70 height 15
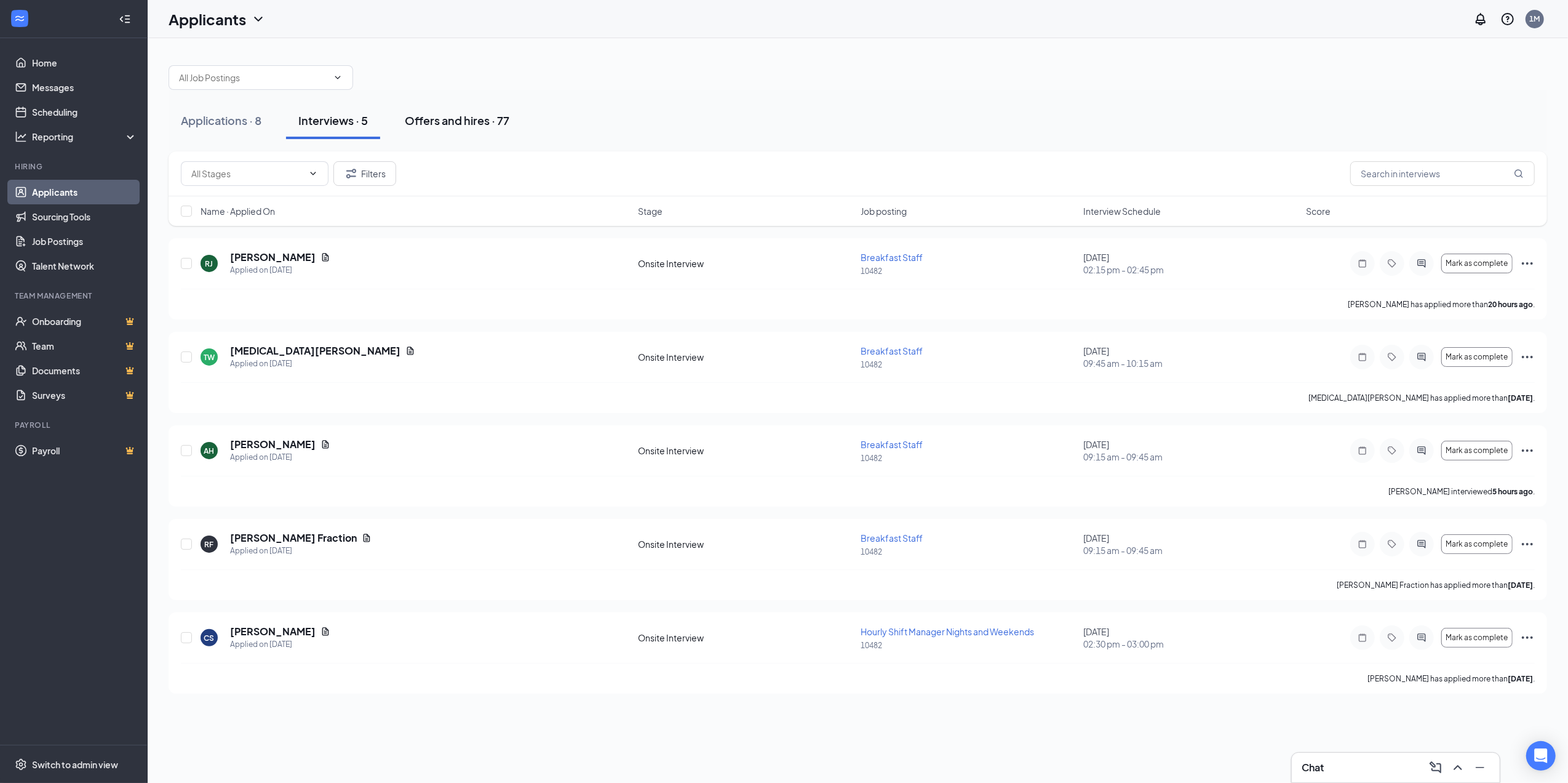
click at [407, 120] on div "Offers and hires · 77" at bounding box center [457, 120] width 105 height 15
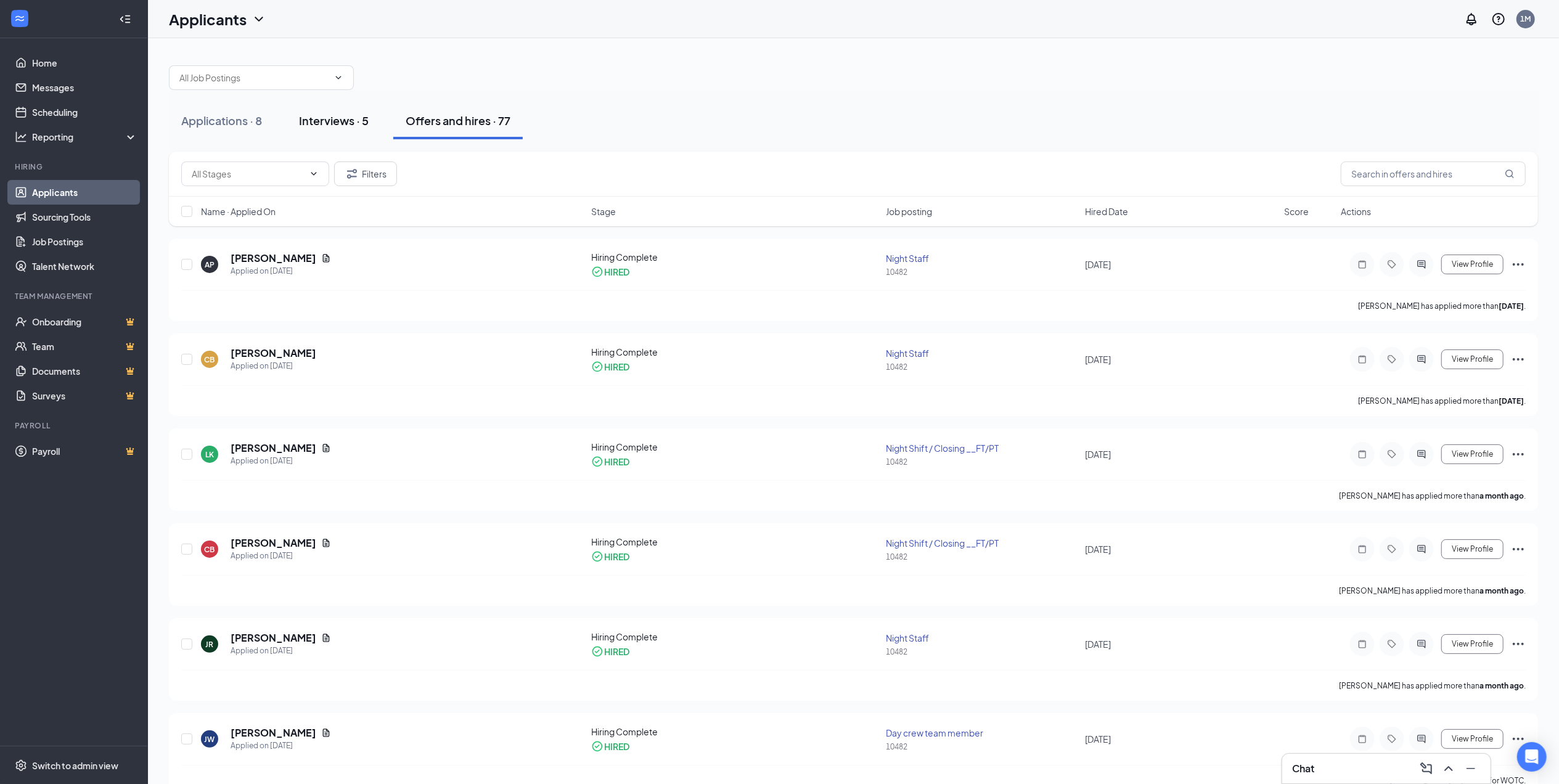
click at [329, 120] on div "Interviews · 5" at bounding box center [334, 120] width 70 height 15
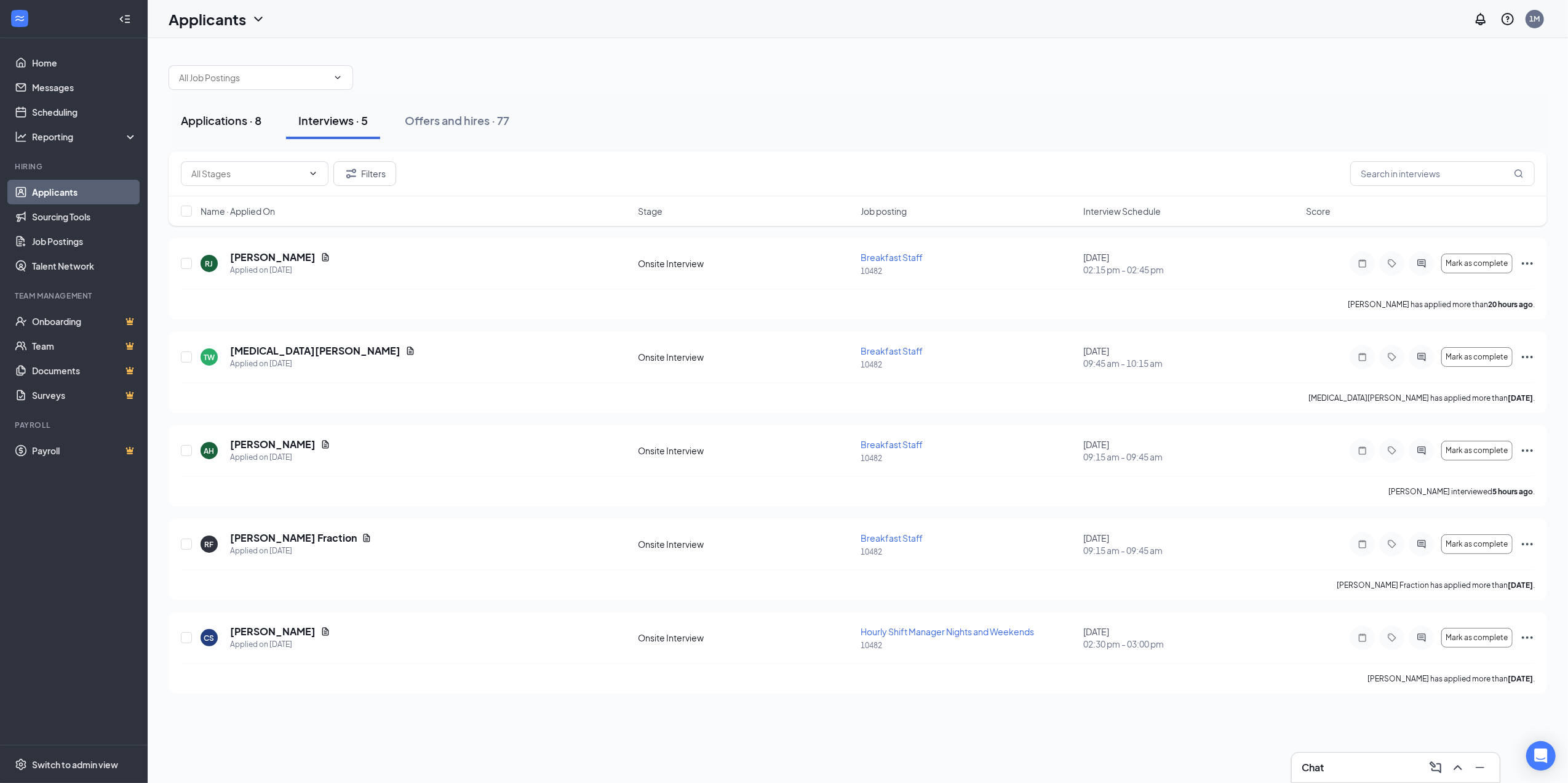
click at [227, 117] on div "Applications · 8" at bounding box center [221, 120] width 81 height 15
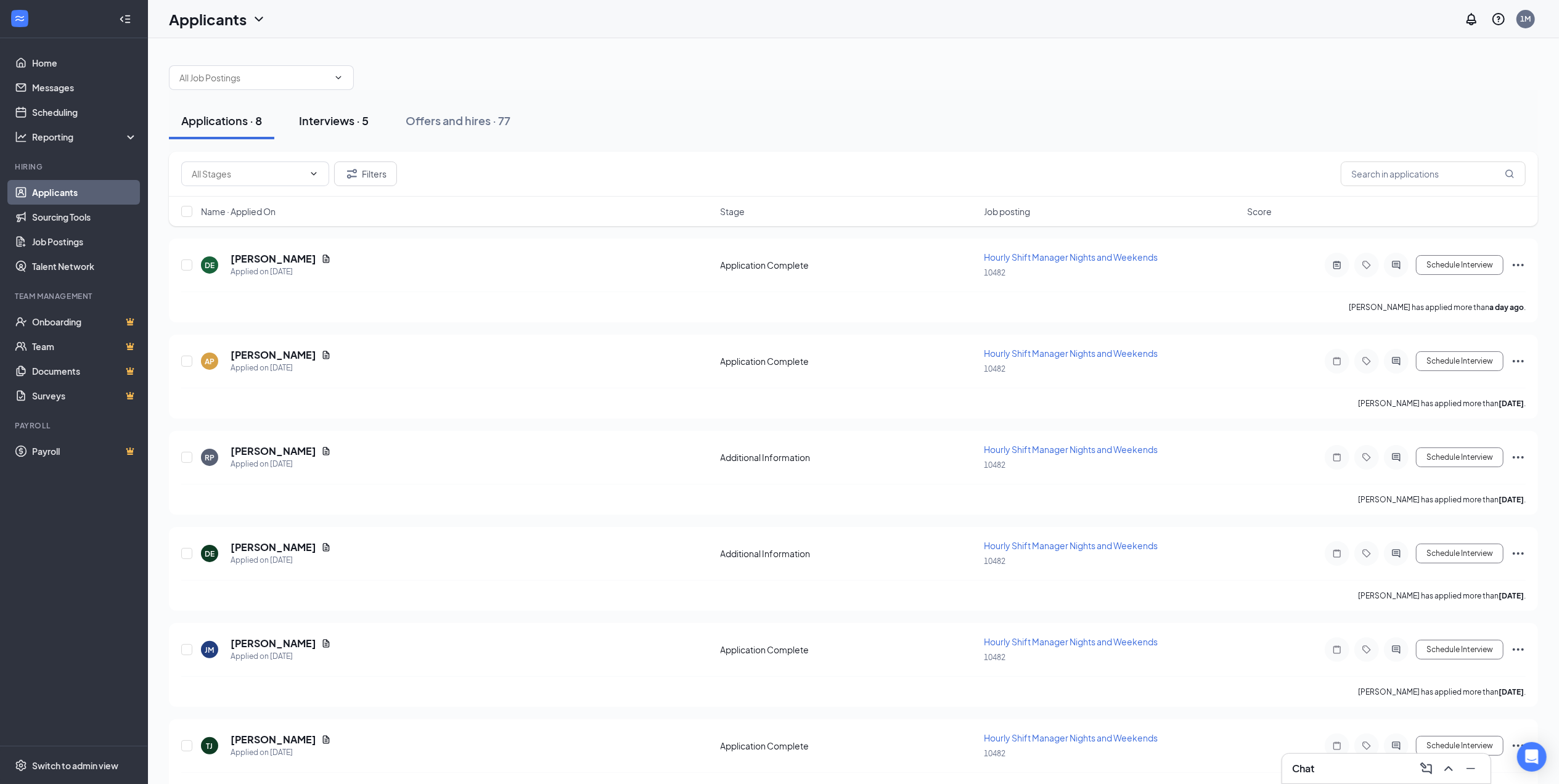
click at [319, 116] on div "Interviews · 5" at bounding box center [334, 120] width 70 height 15
